Goal: Contribute content

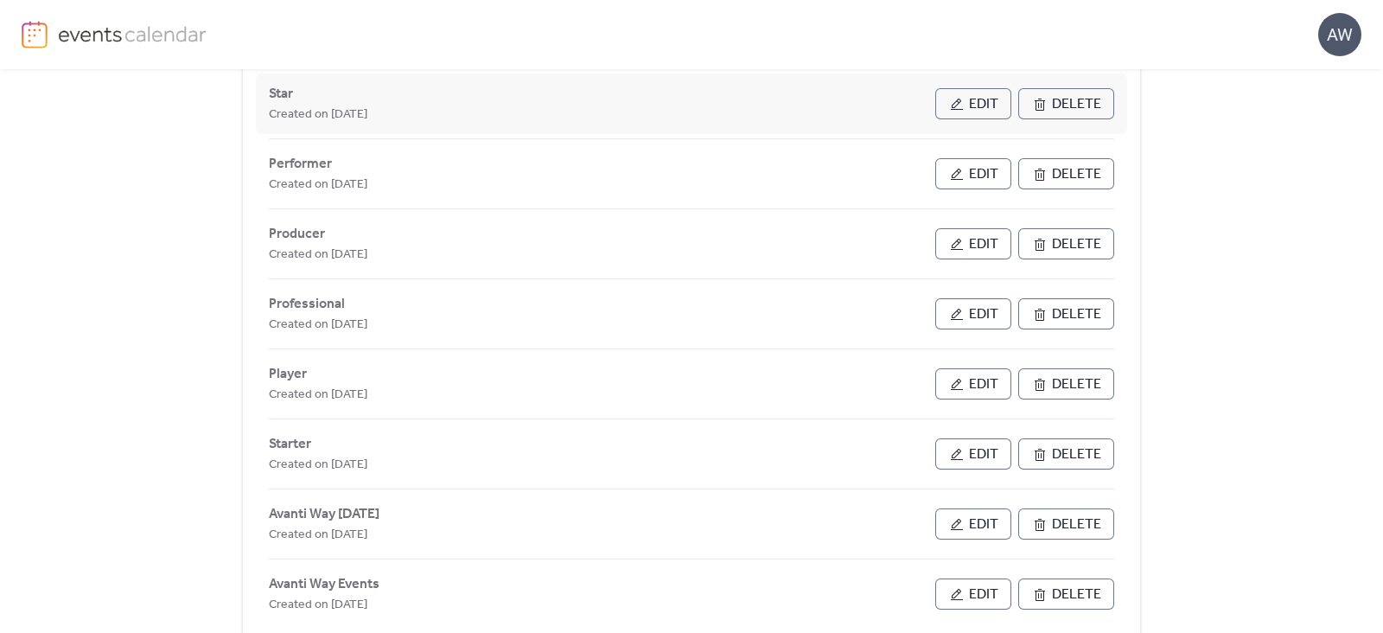
scroll to position [210, 0]
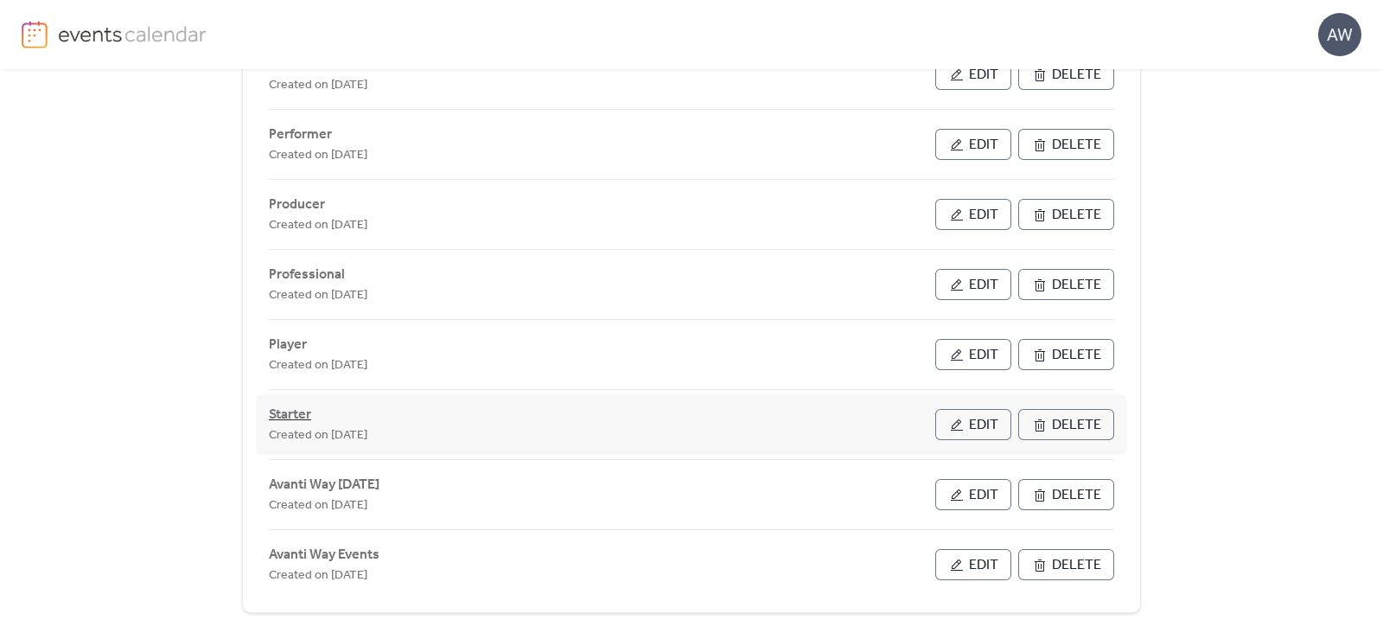
click at [290, 405] on span "Starter" at bounding box center [290, 415] width 42 height 21
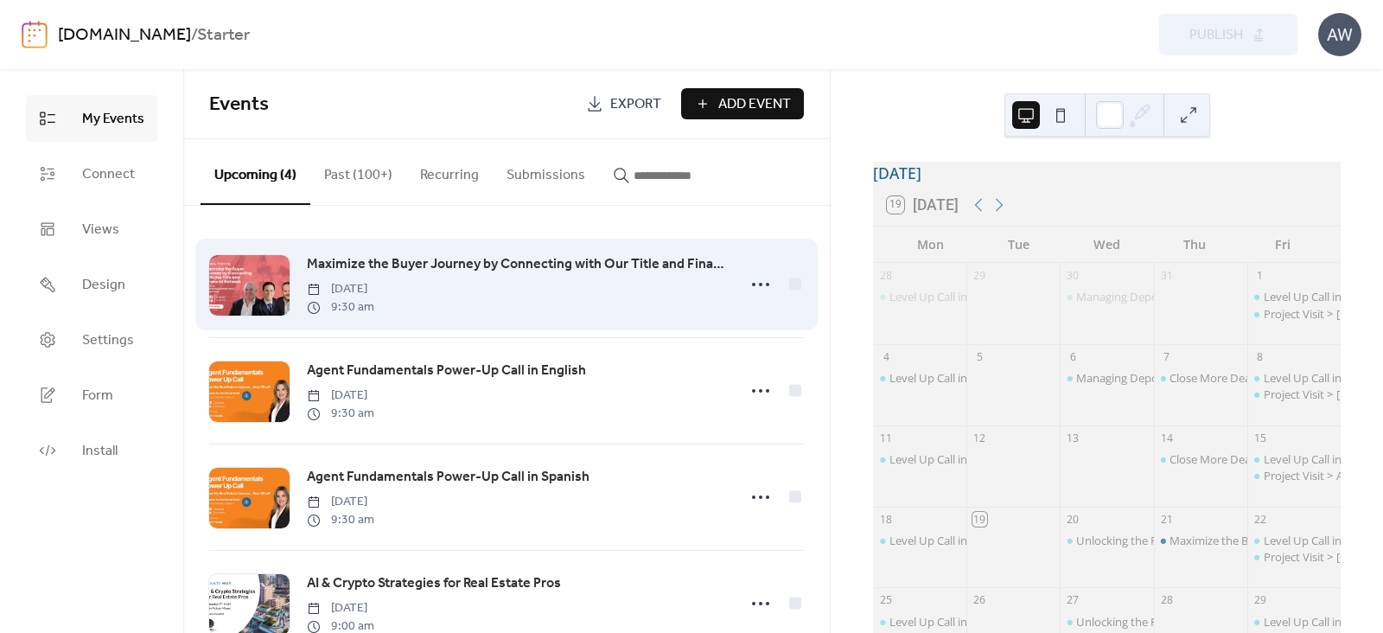
click at [267, 265] on div at bounding box center [249, 285] width 80 height 61
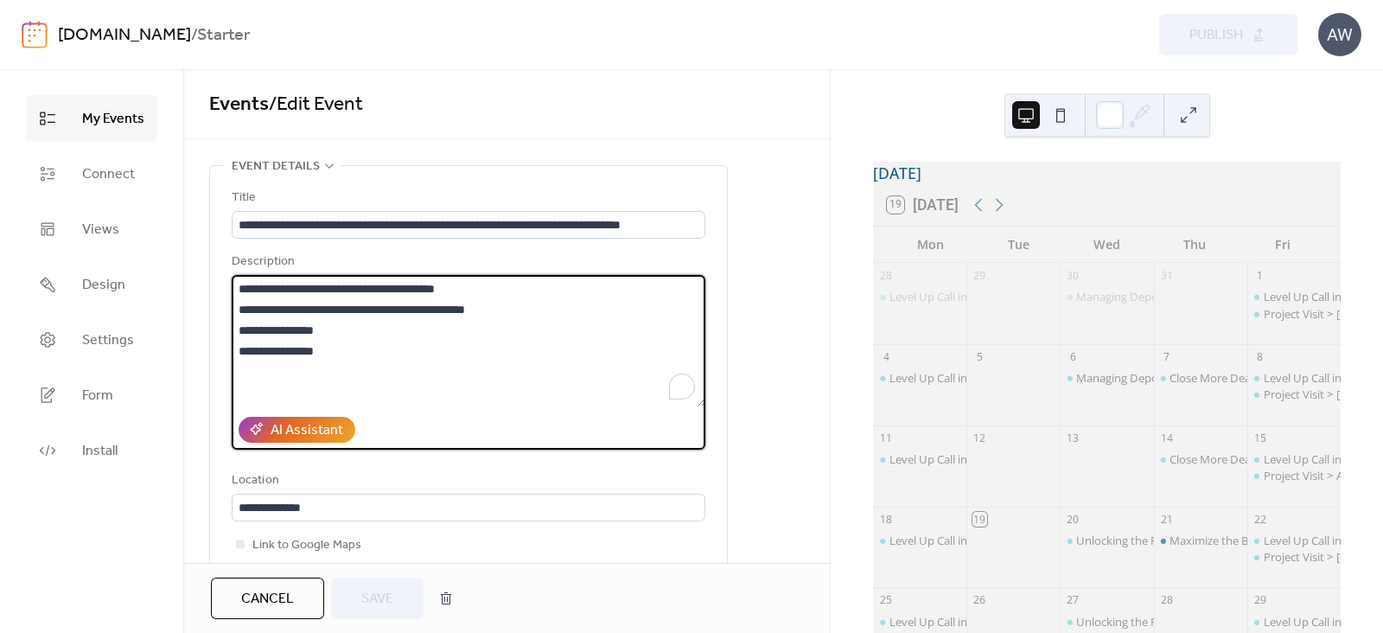
drag, startPoint x: 382, startPoint y: 307, endPoint x: 440, endPoint y: 310, distance: 58.0
click at [440, 310] on textarea "**********" at bounding box center [469, 340] width 474 height 131
drag, startPoint x: 373, startPoint y: 308, endPoint x: 228, endPoint y: 300, distance: 145.5
click at [228, 300] on div "**********" at bounding box center [468, 403] width 517 height 474
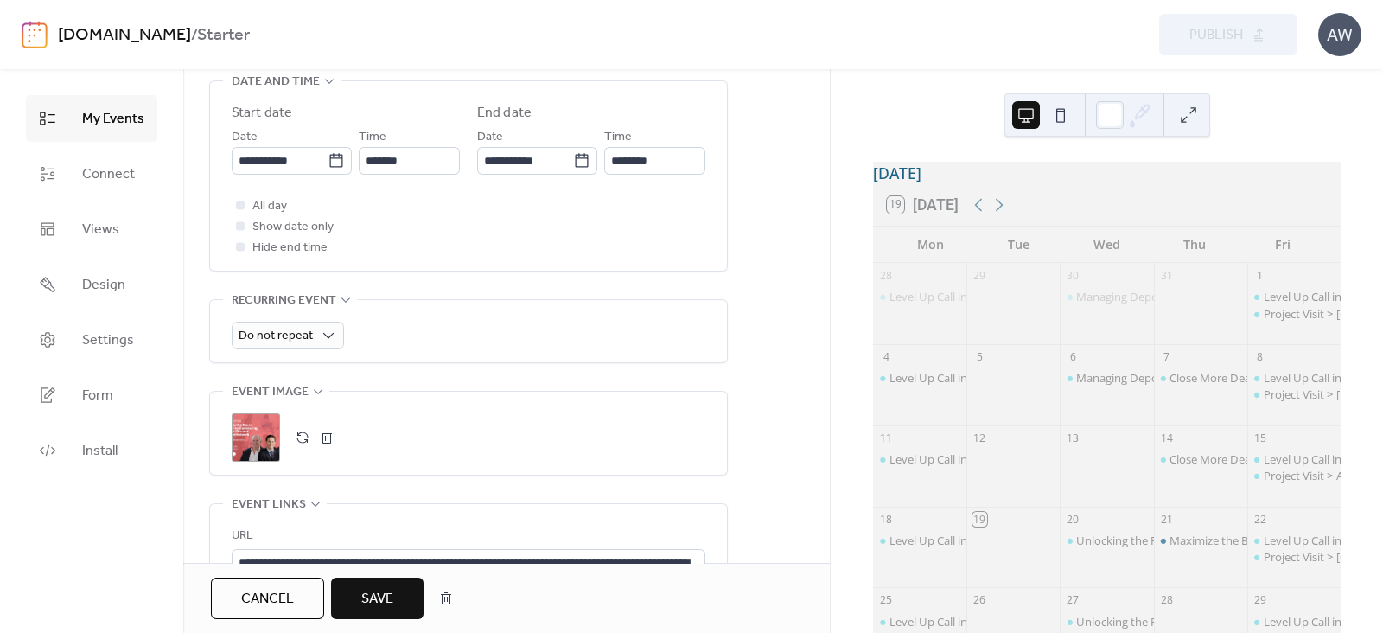
scroll to position [776, 0]
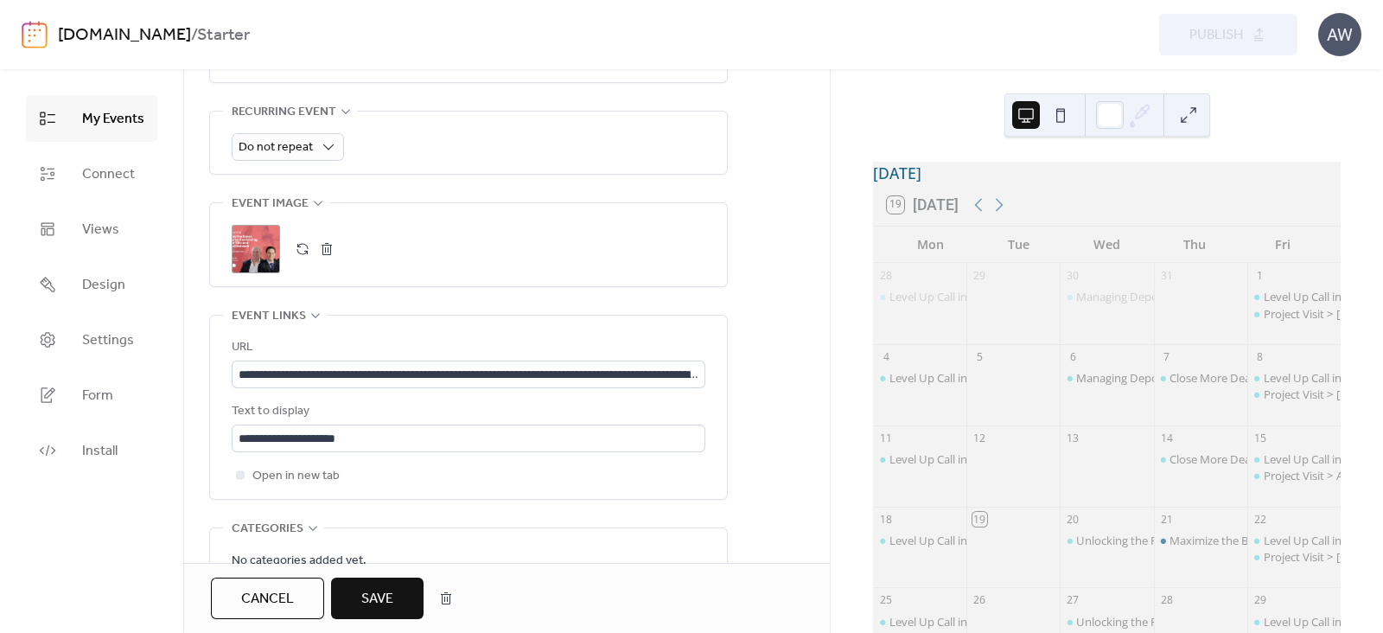
type textarea "**********"
click at [330, 248] on button "button" at bounding box center [327, 249] width 24 height 24
click at [294, 249] on button "button" at bounding box center [302, 249] width 24 height 24
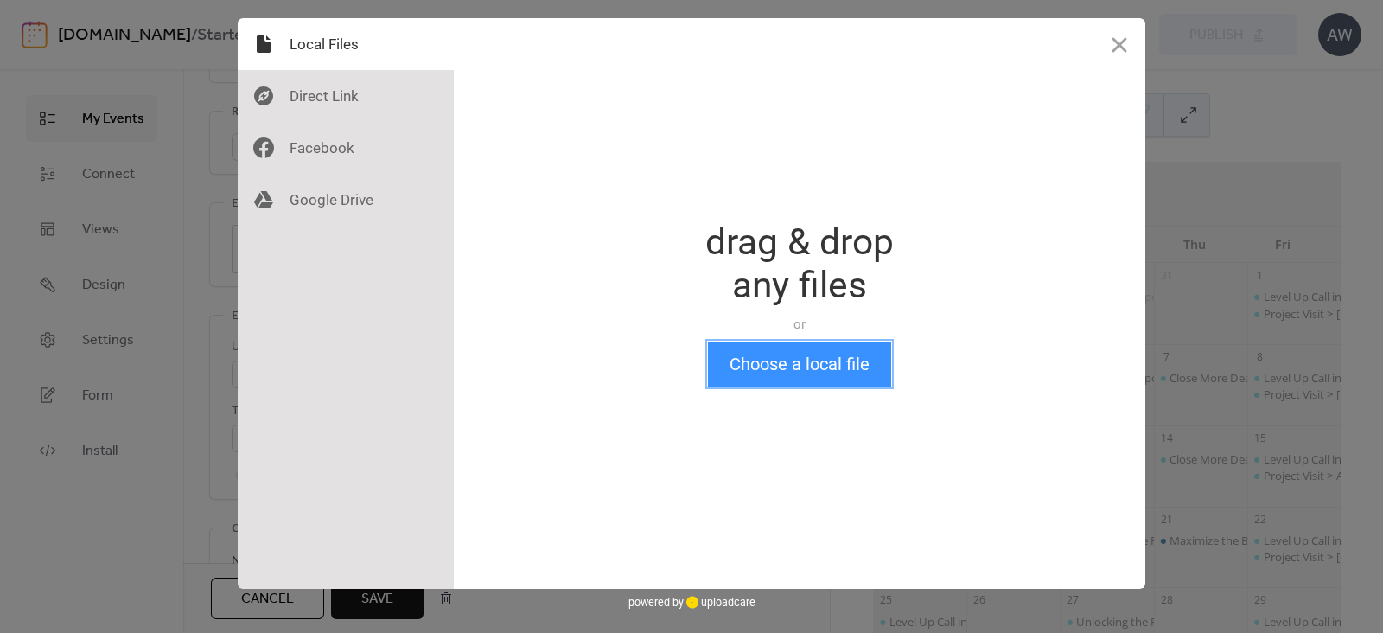
click at [775, 354] on button "Choose a local file" at bounding box center [799, 364] width 183 height 45
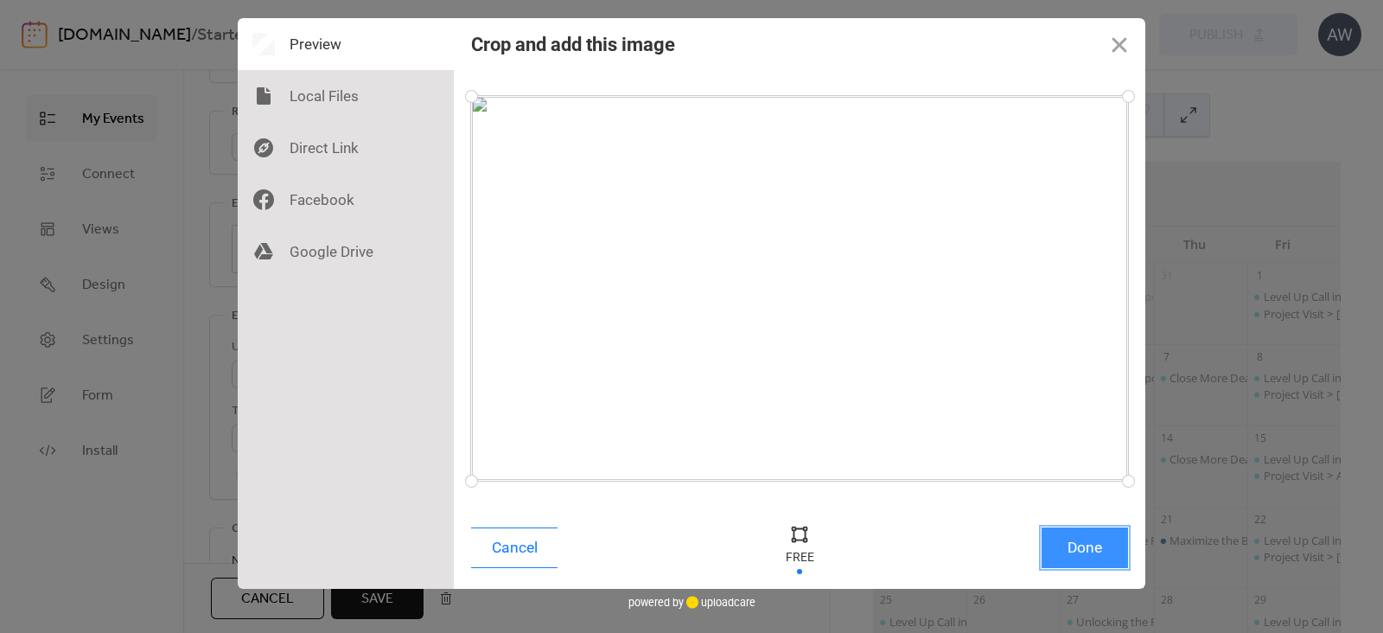
click at [1080, 544] on button "Done" at bounding box center [1085, 547] width 86 height 41
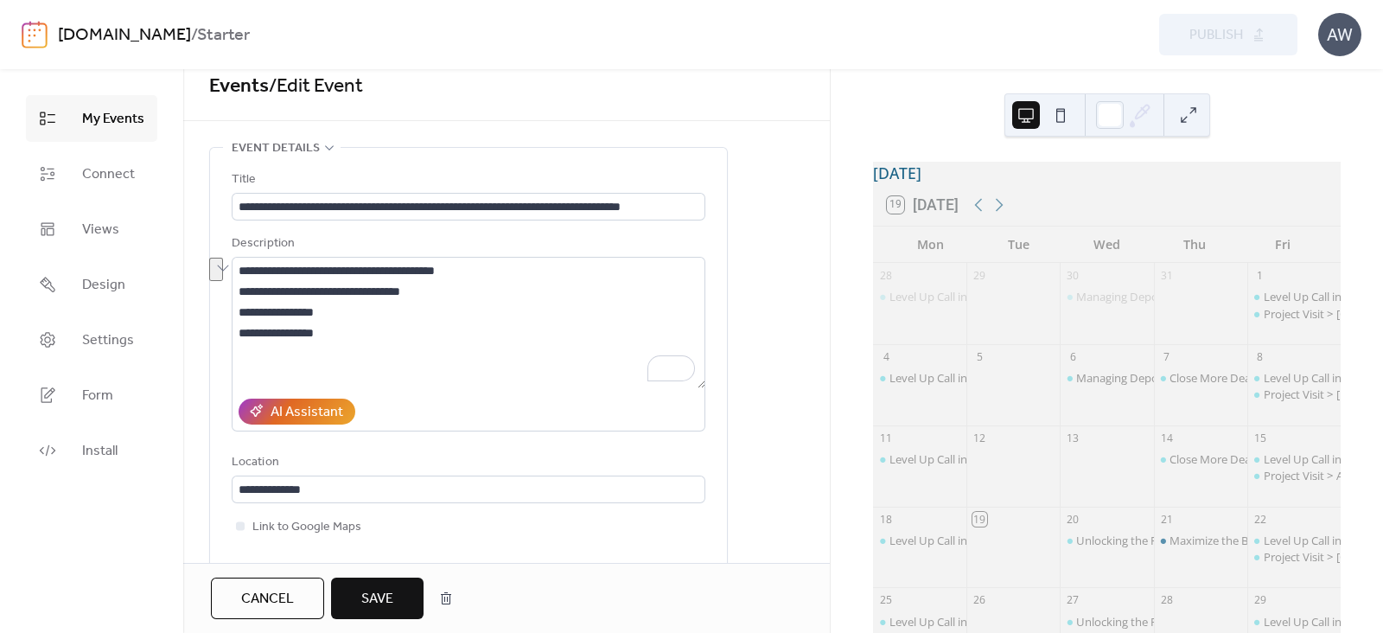
scroll to position [0, 0]
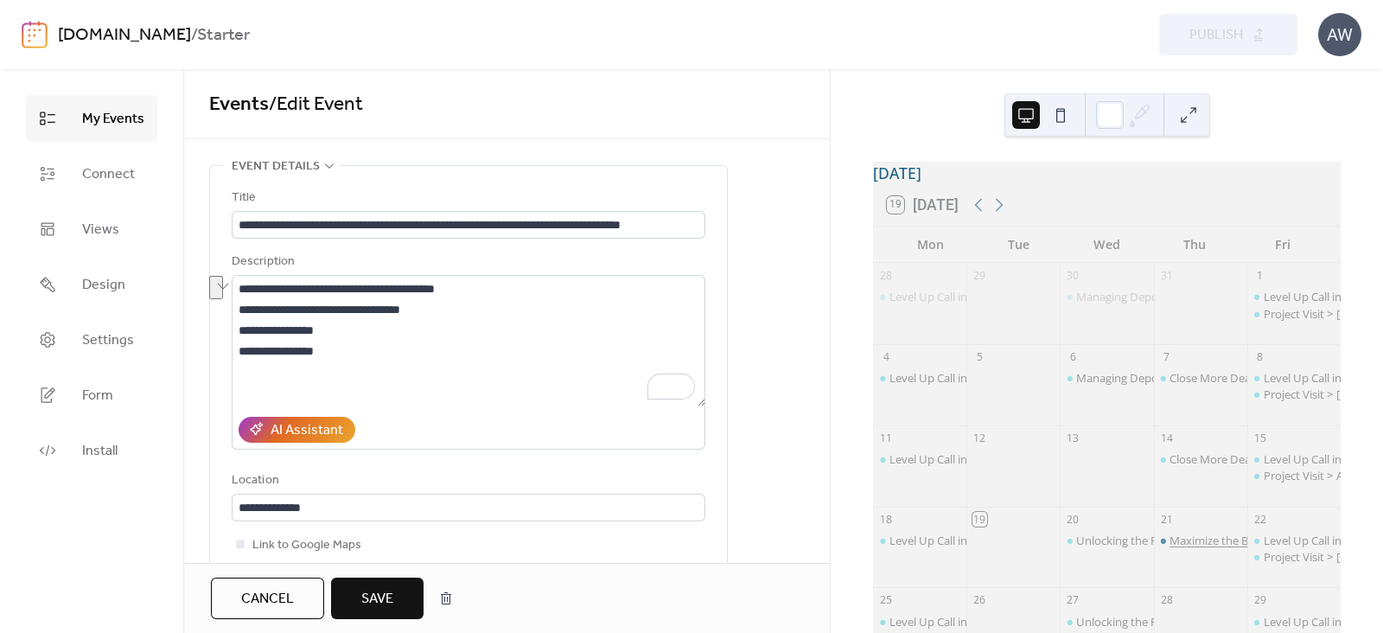
click at [1181, 543] on div "Maximize the Buyer Journey by Connecting with Our Title and Financial Network i…" at bounding box center [1401, 541] width 463 height 16
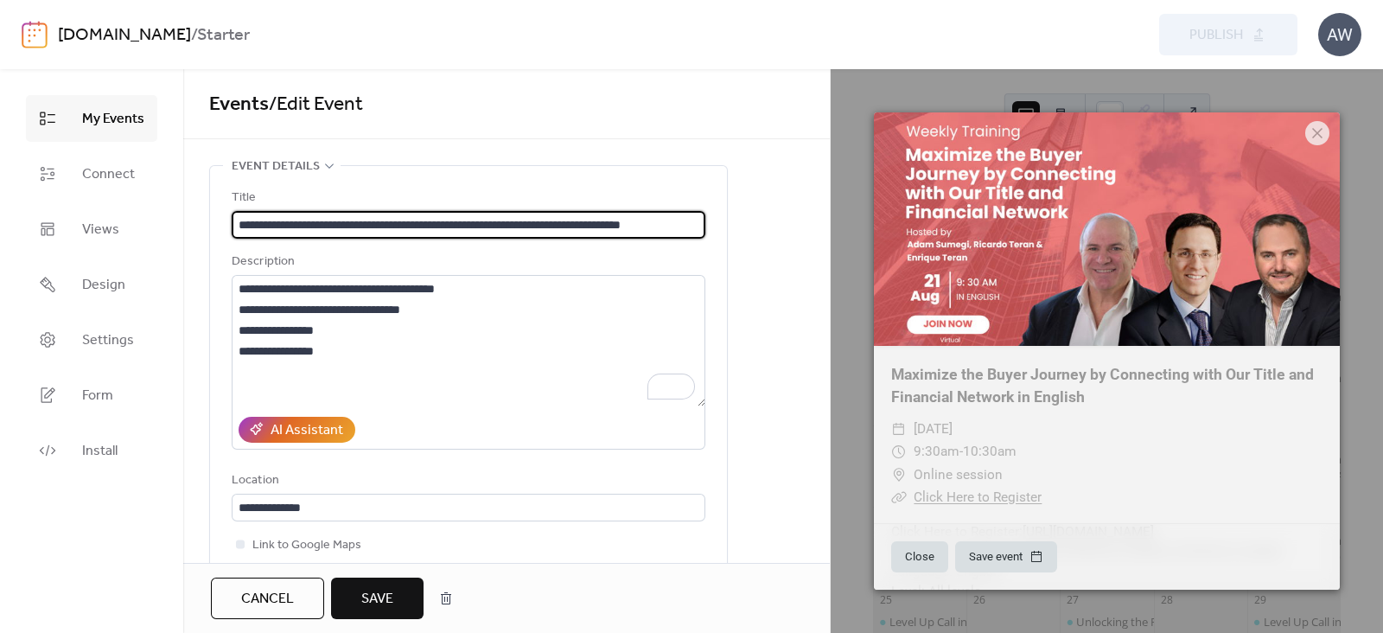
scroll to position [0, 4]
drag, startPoint x: 668, startPoint y: 227, endPoint x: 728, endPoint y: 228, distance: 59.7
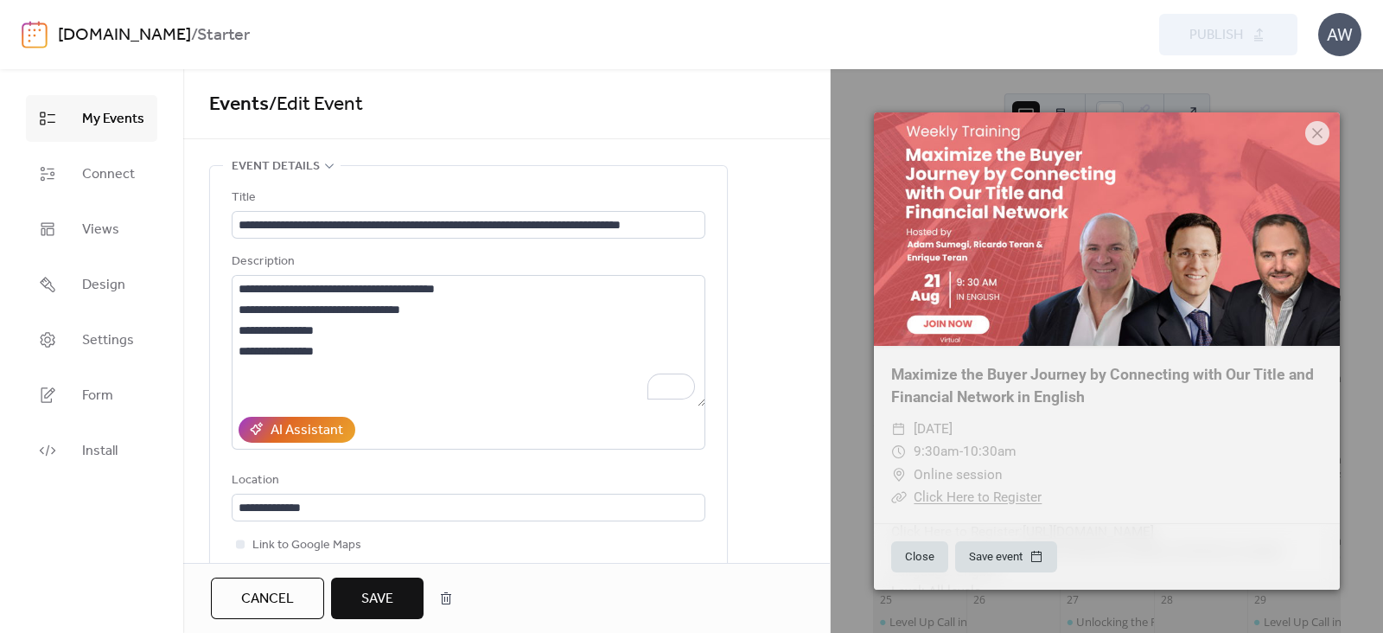
scroll to position [0, 0]
click at [1321, 127] on icon at bounding box center [1317, 133] width 21 height 21
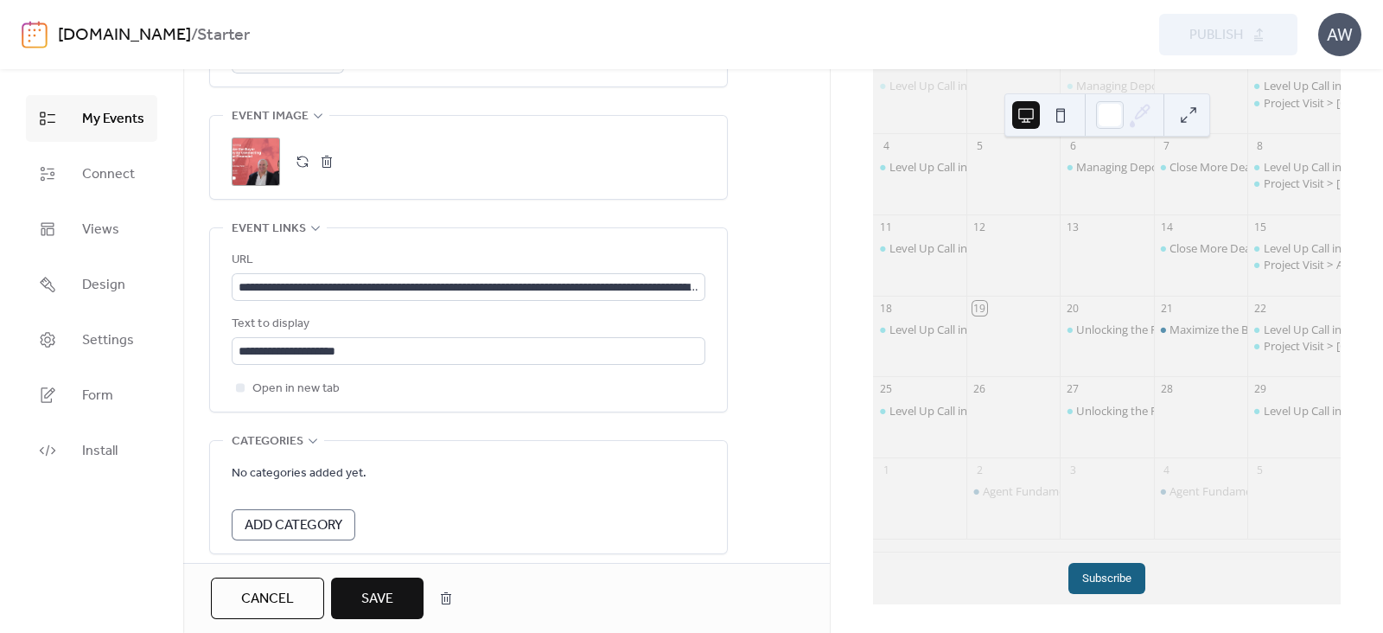
scroll to position [937, 0]
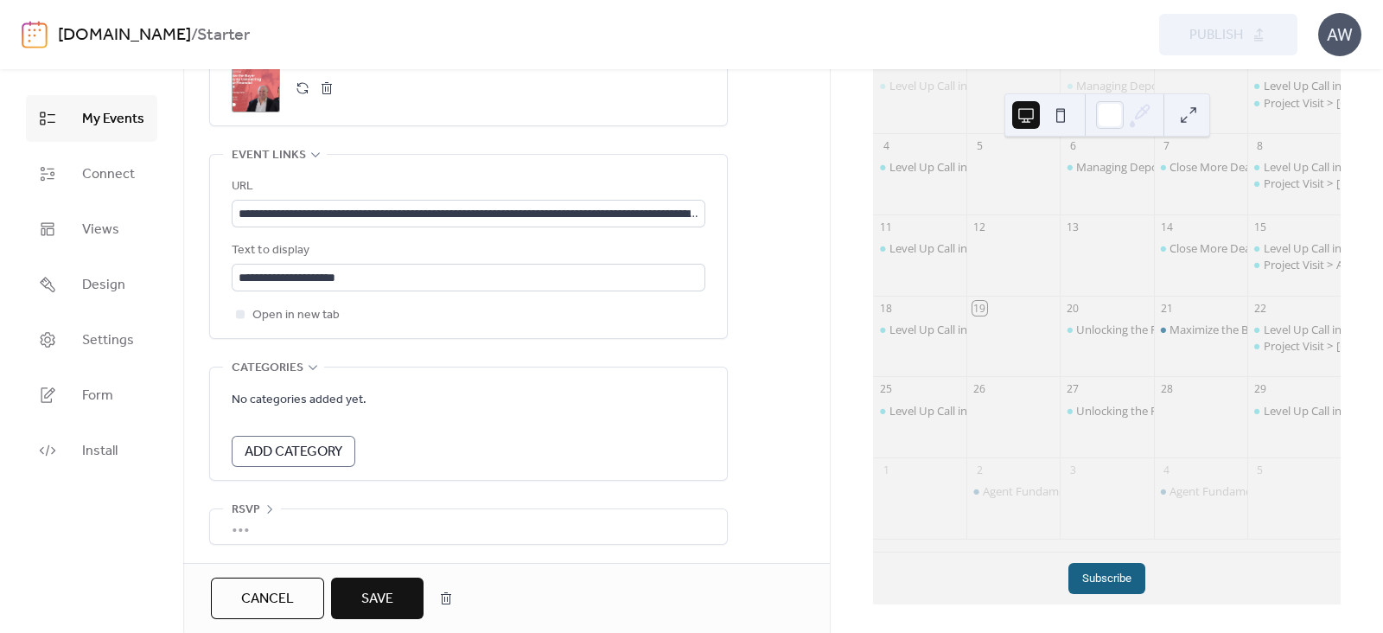
click at [370, 606] on span "Save" at bounding box center [377, 599] width 32 height 21
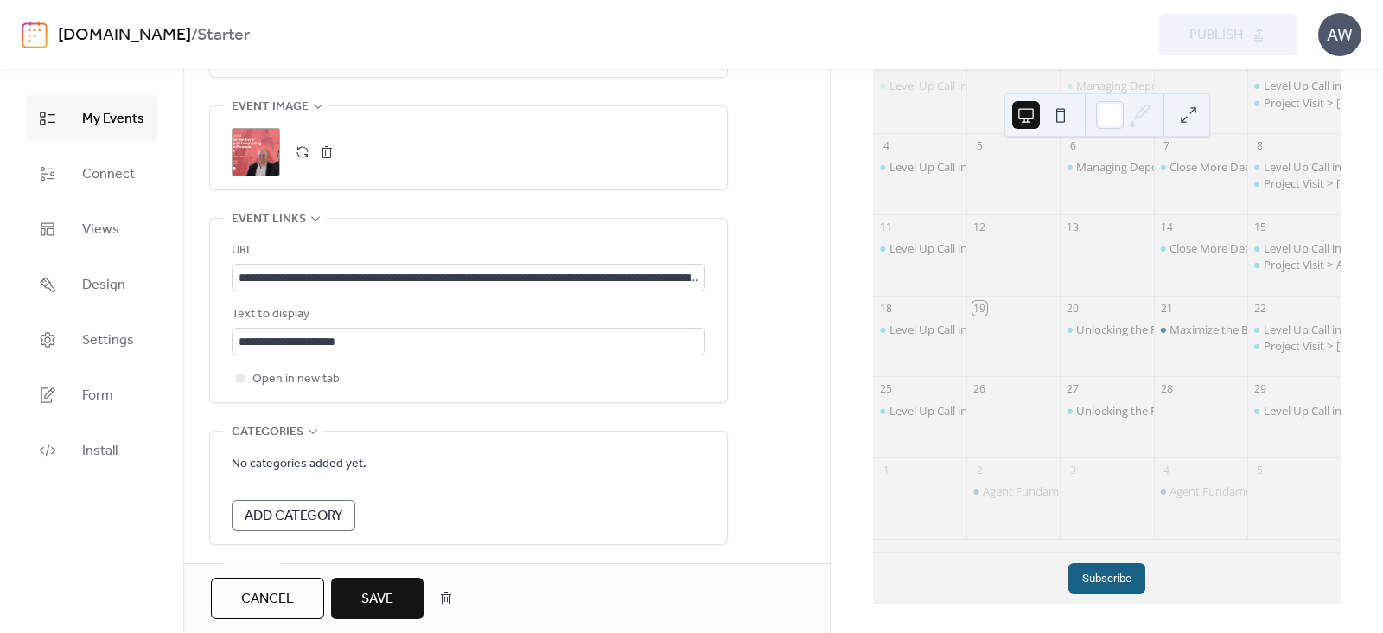
scroll to position [1000, 0]
